Goal: Go to known website: Go to known website

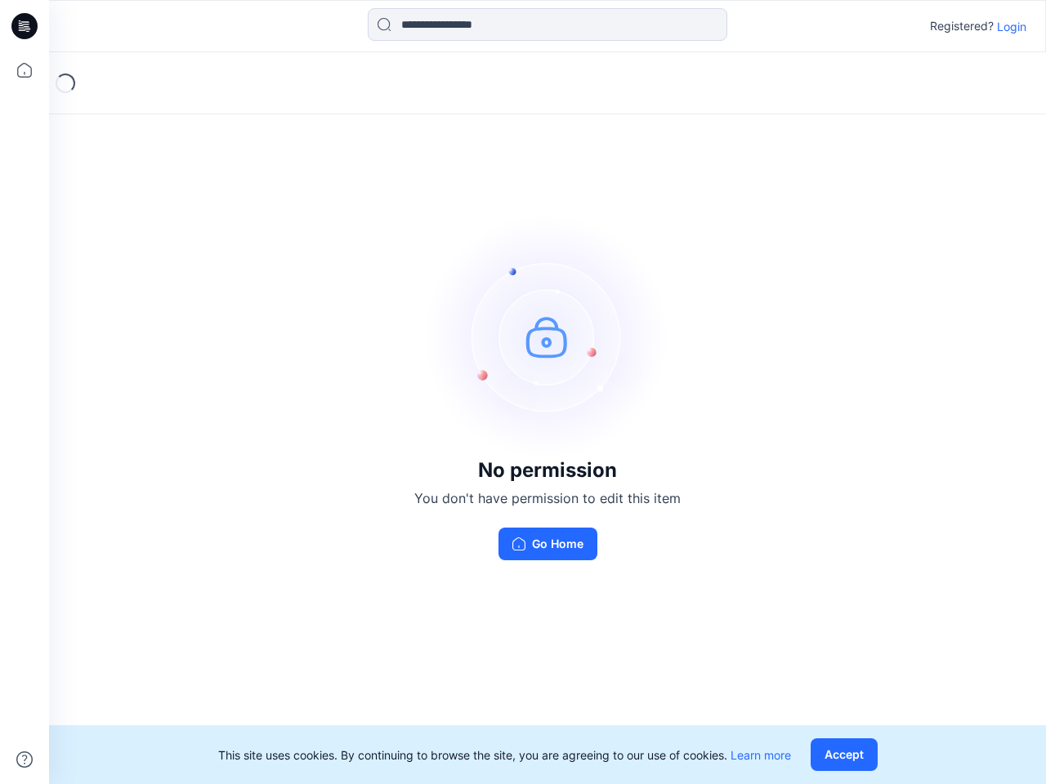
click at [523, 392] on img at bounding box center [547, 336] width 245 height 245
click at [25, 26] on icon at bounding box center [27, 26] width 7 height 1
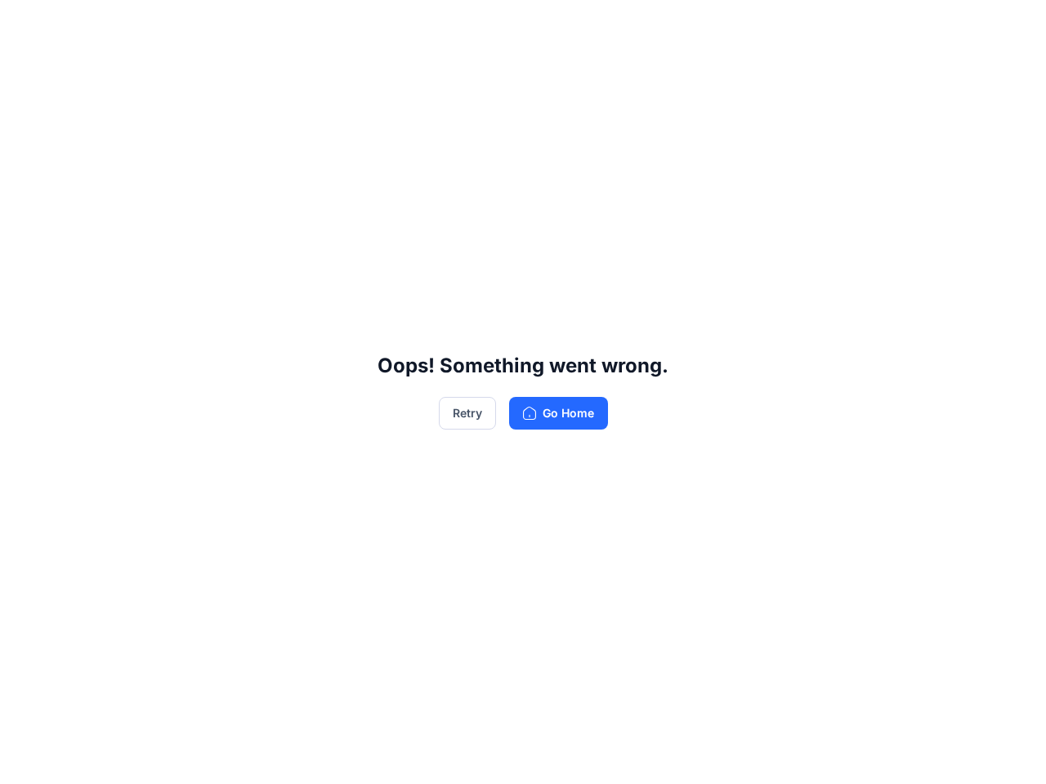
click at [25, 70] on div "Oops! Something went wrong. Retry Go Home" at bounding box center [523, 392] width 1046 height 784
click at [25, 760] on div "Oops! Something went wrong. Retry Go Home" at bounding box center [523, 392] width 1046 height 784
click at [548, 25] on div "Oops! Something went wrong. Retry Go Home" at bounding box center [523, 392] width 1046 height 784
click at [1012, 26] on div "Oops! Something went wrong. Retry Go Home" at bounding box center [523, 392] width 1046 height 784
click at [847, 755] on div "Oops! Something went wrong. Retry Go Home" at bounding box center [523, 392] width 1046 height 784
